Goal: Transaction & Acquisition: Purchase product/service

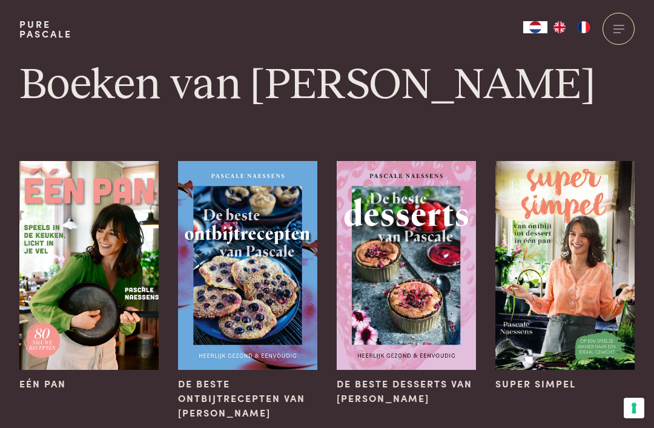
click at [128, 278] on img at bounding box center [88, 265] width 139 height 209
click at [549, 233] on img at bounding box center [565, 265] width 139 height 209
